Goal: Entertainment & Leisure: Consume media (video, audio)

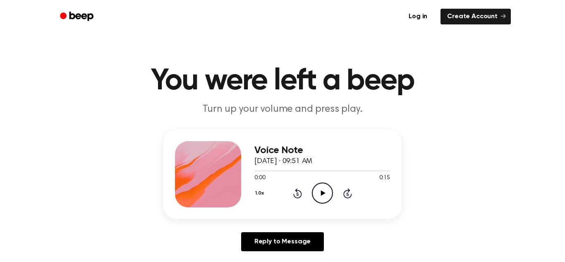
click at [327, 186] on icon "Play Audio" at bounding box center [322, 192] width 21 height 21
click at [325, 196] on icon "Play Audio" at bounding box center [322, 192] width 21 height 21
click at [324, 192] on icon at bounding box center [322, 192] width 5 height 5
click at [316, 190] on icon "Play Audio" at bounding box center [322, 192] width 21 height 21
click at [322, 196] on icon "Play Audio" at bounding box center [322, 192] width 21 height 21
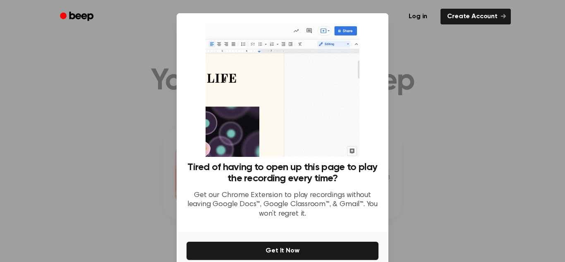
scroll to position [39, 0]
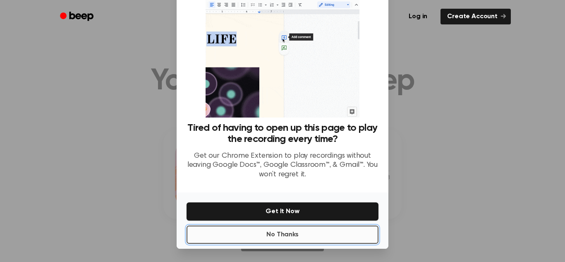
click at [306, 238] on button "No Thanks" at bounding box center [282, 234] width 192 height 18
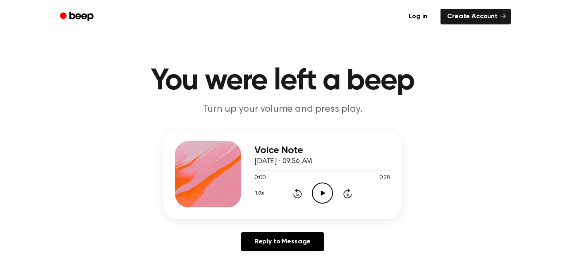
click at [315, 195] on icon "Play Audio" at bounding box center [322, 192] width 21 height 21
